Goal: Information Seeking & Learning: Learn about a topic

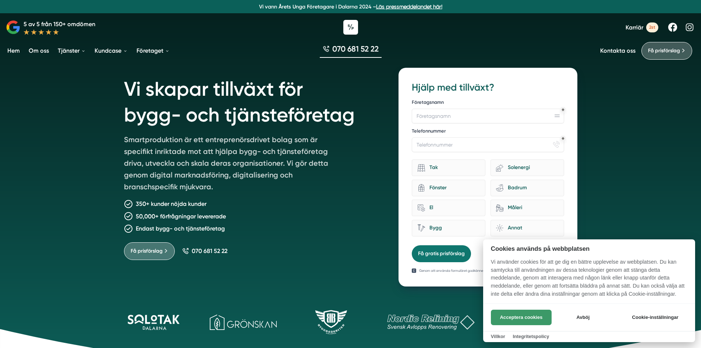
click at [512, 320] on button "Acceptera cookies" at bounding box center [521, 317] width 61 height 15
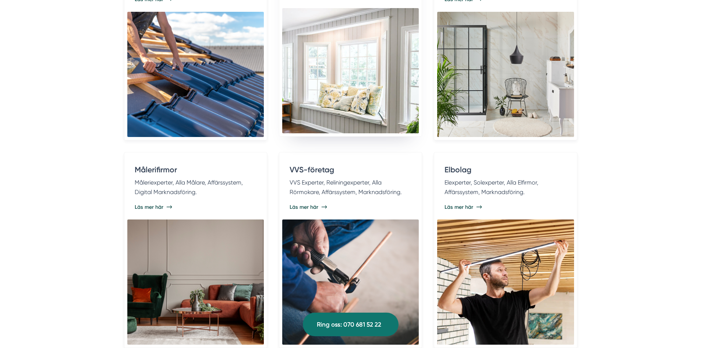
scroll to position [1620, 0]
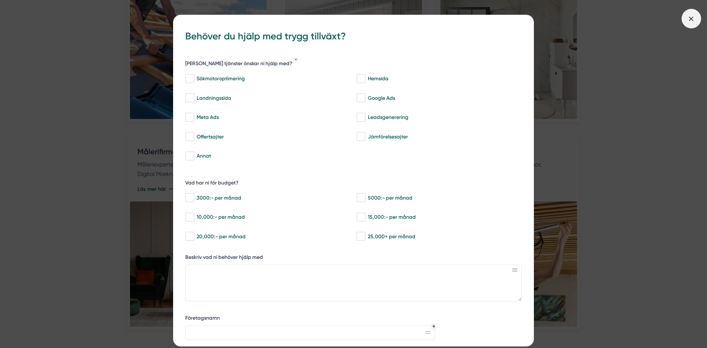
click at [689, 20] on icon at bounding box center [691, 19] width 8 height 8
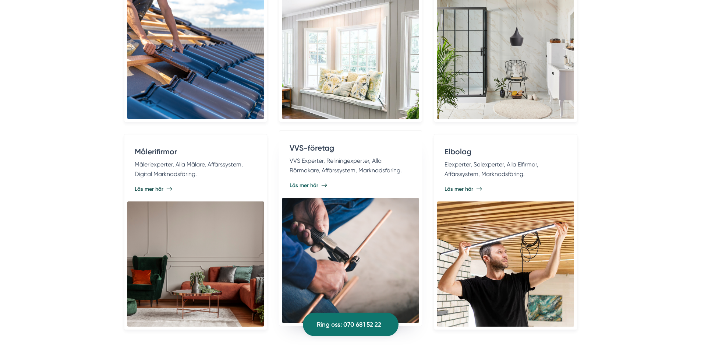
click at [303, 184] on span "Läs mer här" at bounding box center [304, 184] width 29 height 7
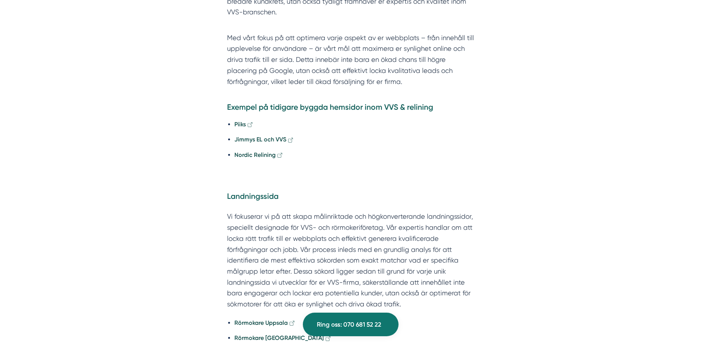
scroll to position [1914, 0]
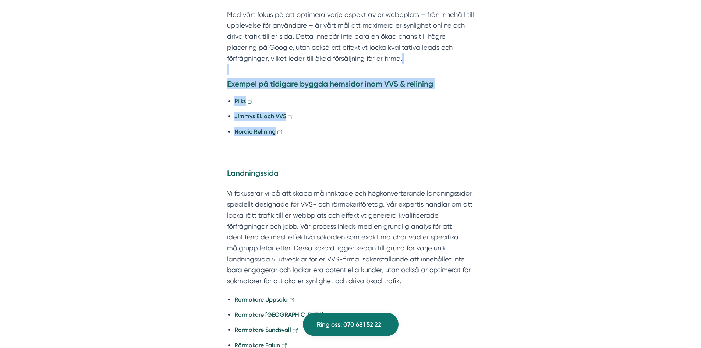
drag, startPoint x: 300, startPoint y: 132, endPoint x: 222, endPoint y: 68, distance: 100.8
click at [222, 68] on div "Professionell och användarvänlig hemsida till er VVS-firma Vi specialiserar vi …" at bounding box center [350, 13] width 283 height 287
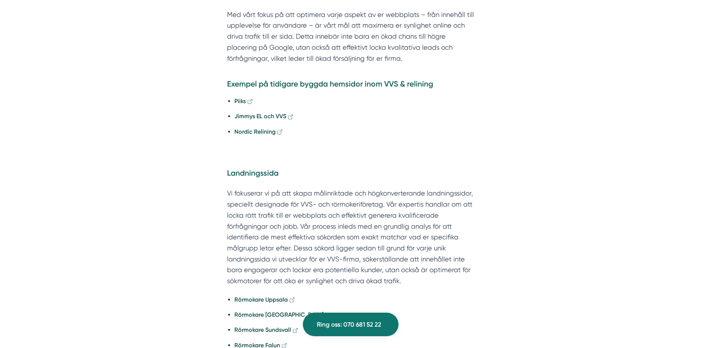
click at [400, 146] on div "Professionell och användarvänlig hemsida till er VVS-firma Vi specialiserar vi …" at bounding box center [350, 13] width 283 height 287
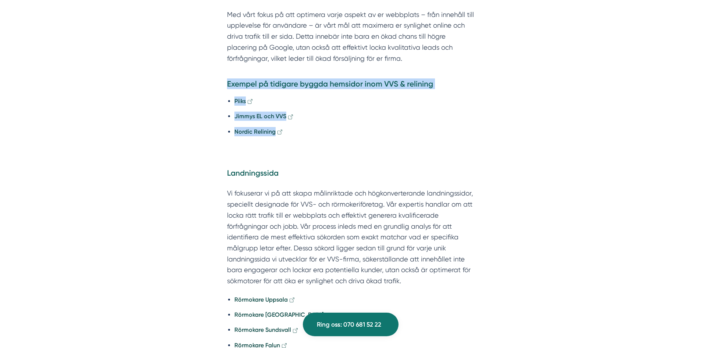
drag, startPoint x: 215, startPoint y: 85, endPoint x: 510, endPoint y: 133, distance: 298.7
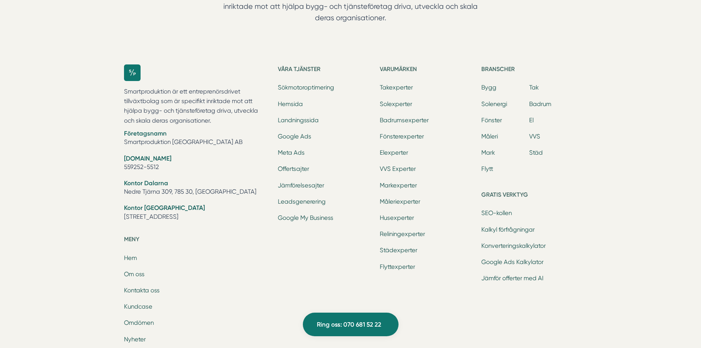
scroll to position [5412, 0]
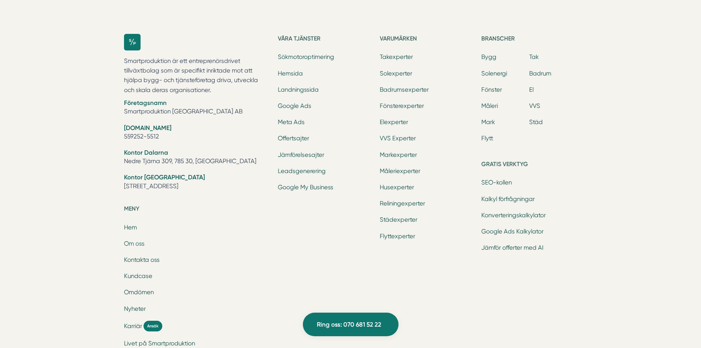
click at [129, 243] on link "Om oss" at bounding box center [134, 243] width 21 height 7
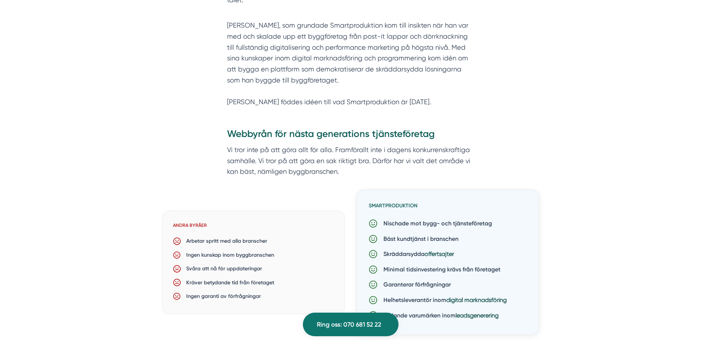
scroll to position [405, 0]
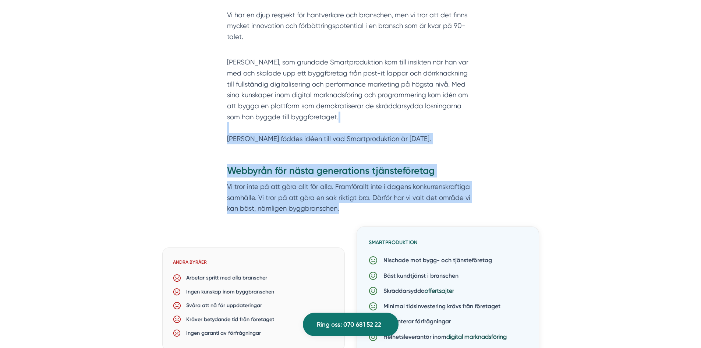
drag, startPoint x: 355, startPoint y: 209, endPoint x: 199, endPoint y: 124, distance: 177.4
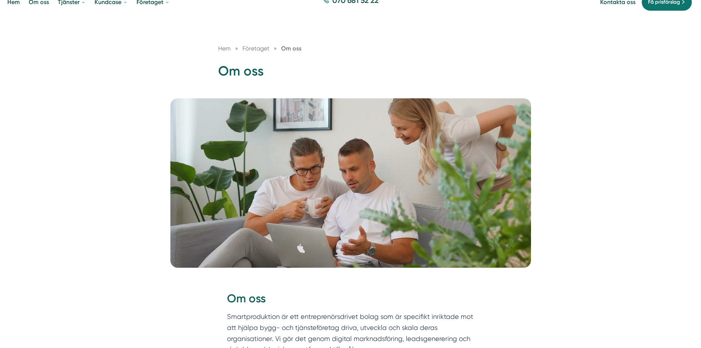
scroll to position [0, 0]
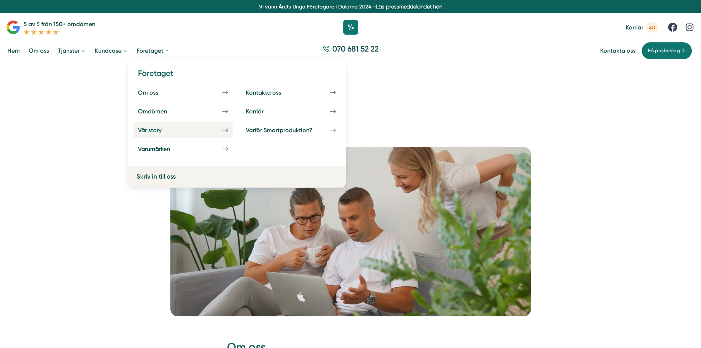
click at [146, 131] on div "Vår story" at bounding box center [158, 130] width 41 height 7
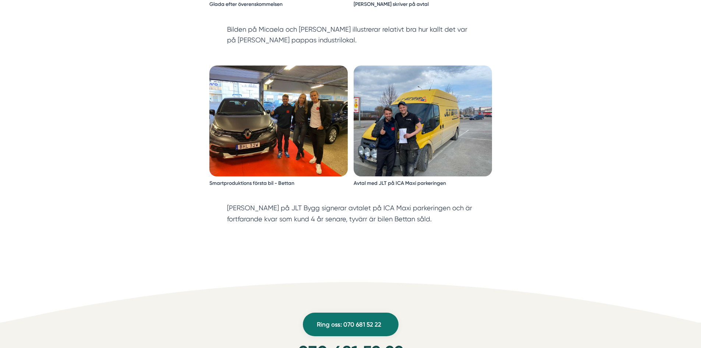
scroll to position [1657, 0]
